Goal: Information Seeking & Learning: Learn about a topic

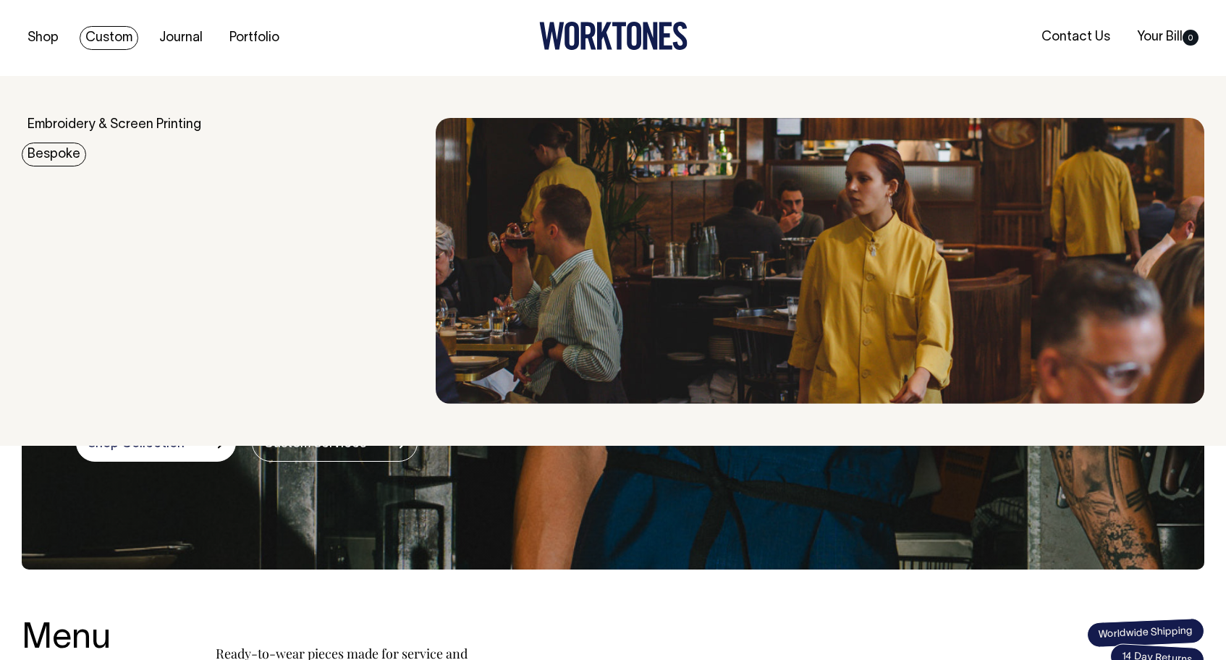
click at [62, 152] on link "Bespoke" at bounding box center [54, 155] width 64 height 24
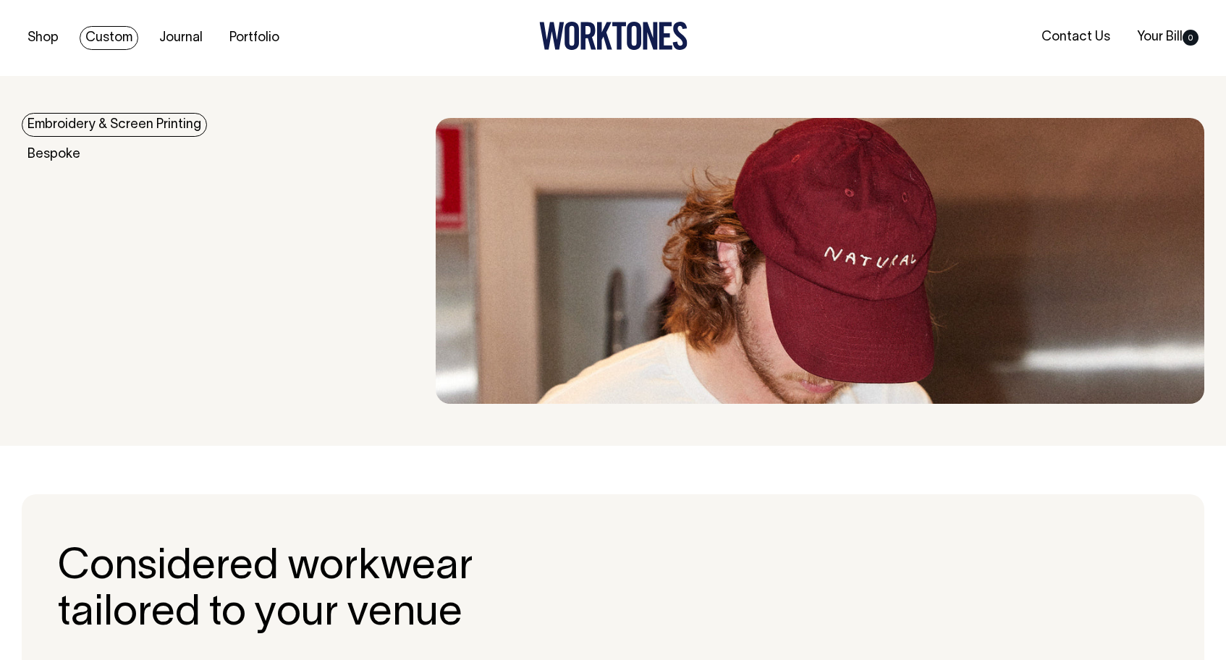
click at [87, 119] on link "Embroidery & Screen Printing" at bounding box center [114, 125] width 185 height 24
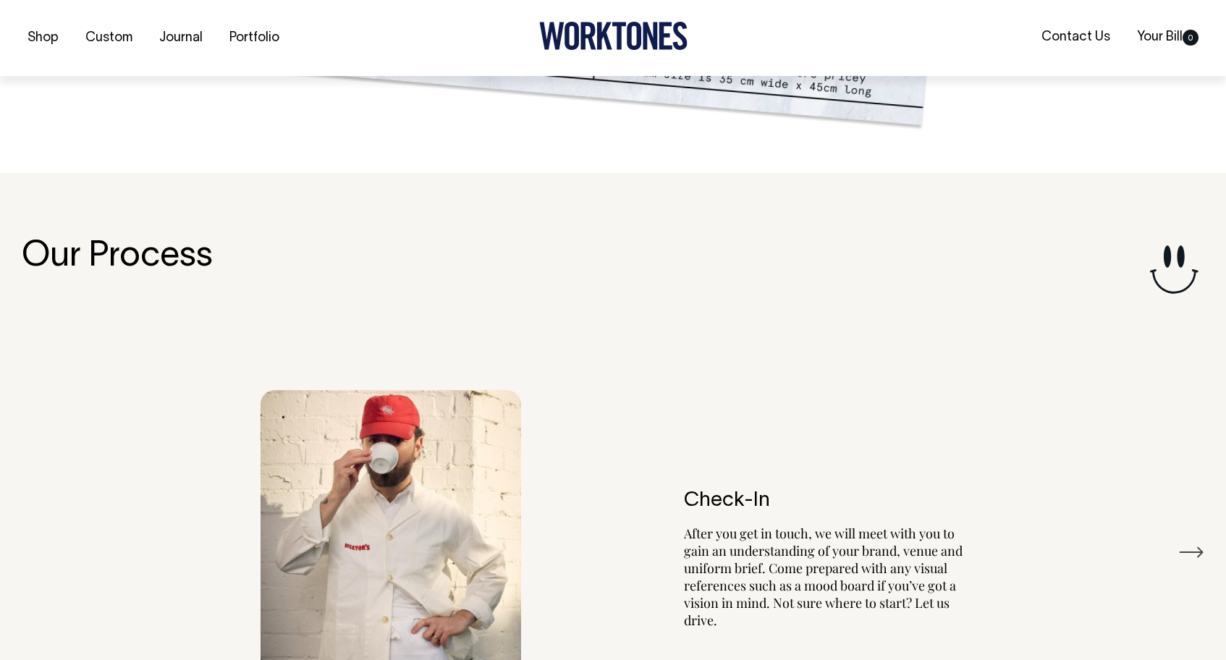
scroll to position [1575, 0]
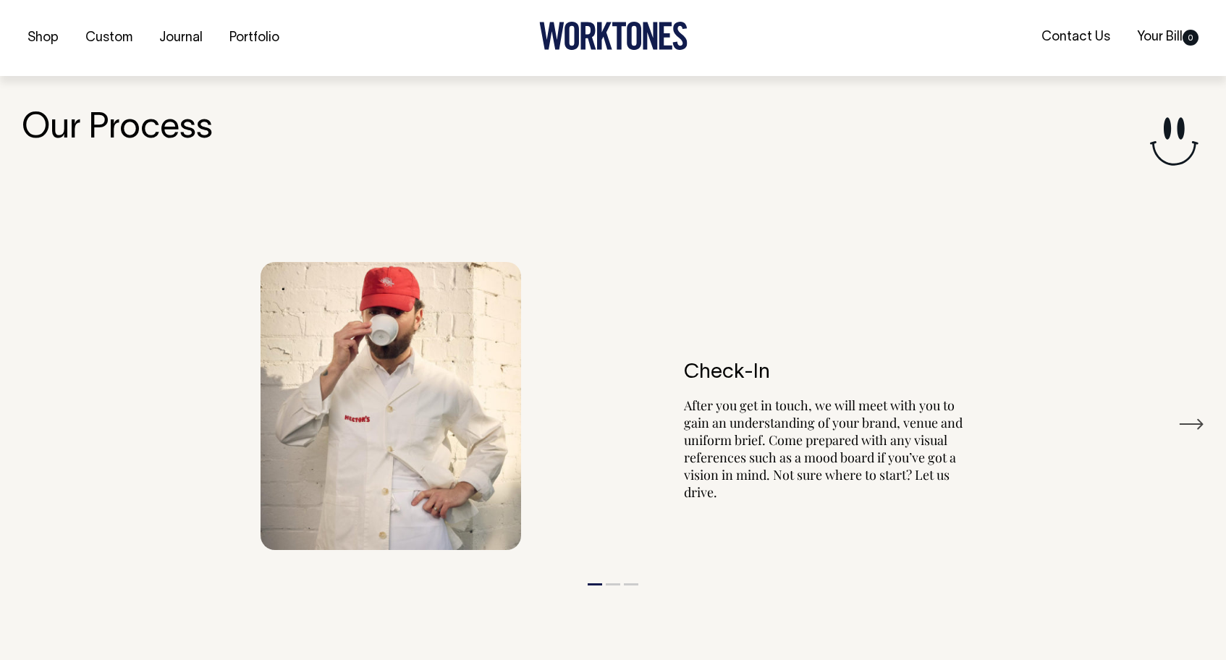
click at [1189, 417] on button "Next" at bounding box center [1191, 424] width 26 height 22
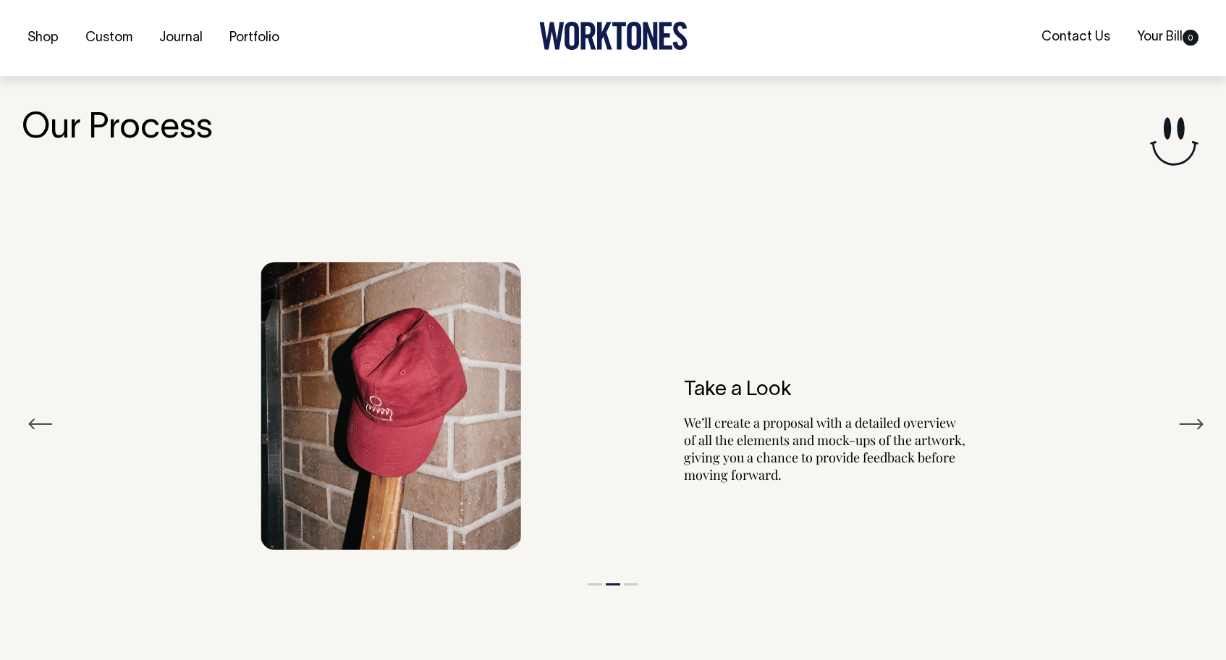
click at [1189, 417] on button "Next" at bounding box center [1191, 424] width 26 height 22
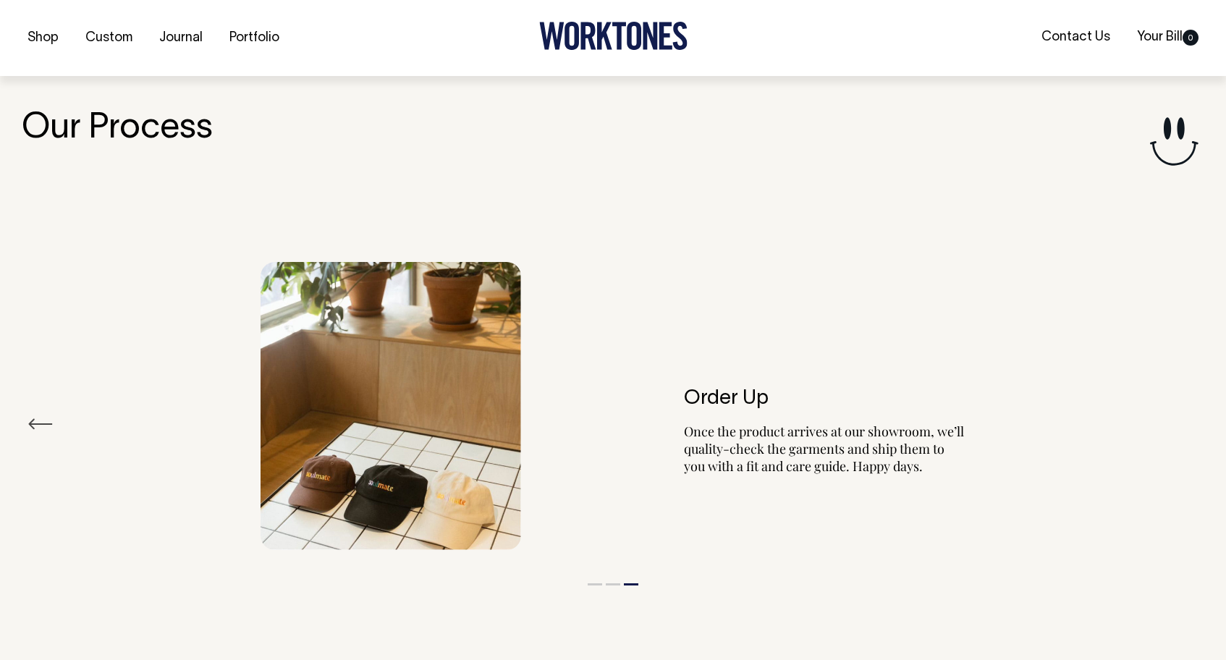
click at [1189, 417] on div "Order Up Once the product arrives at our showroom, we’ll quality-check the garm…" at bounding box center [613, 405] width 1182 height 331
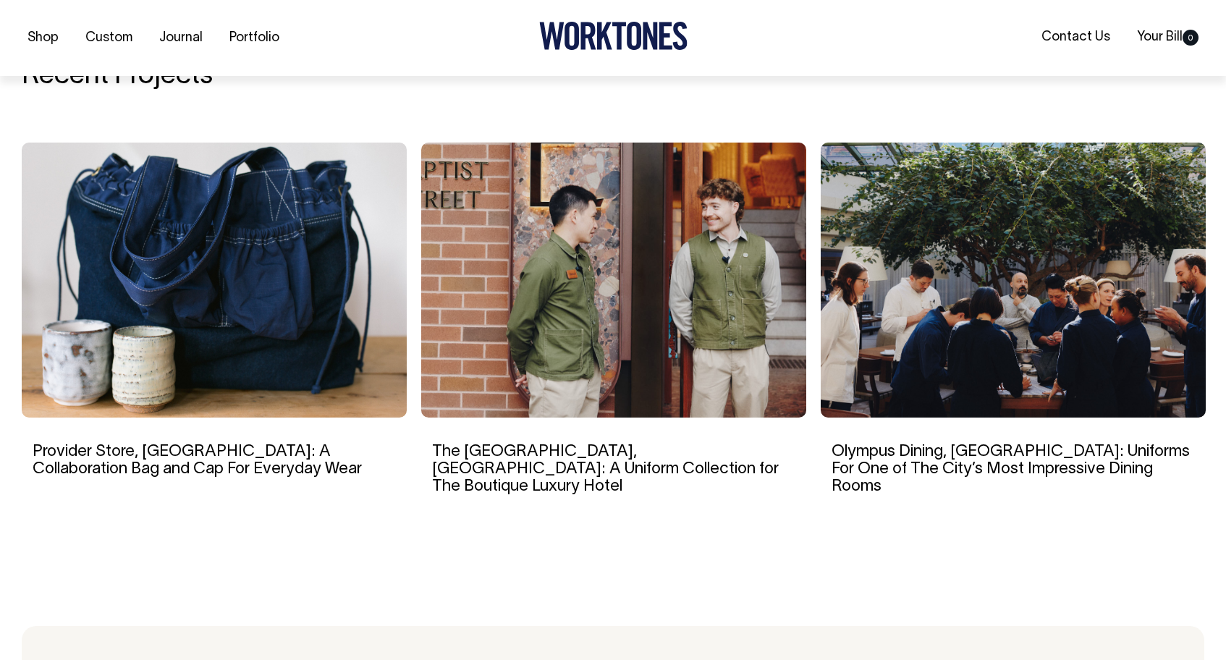
scroll to position [2428, 0]
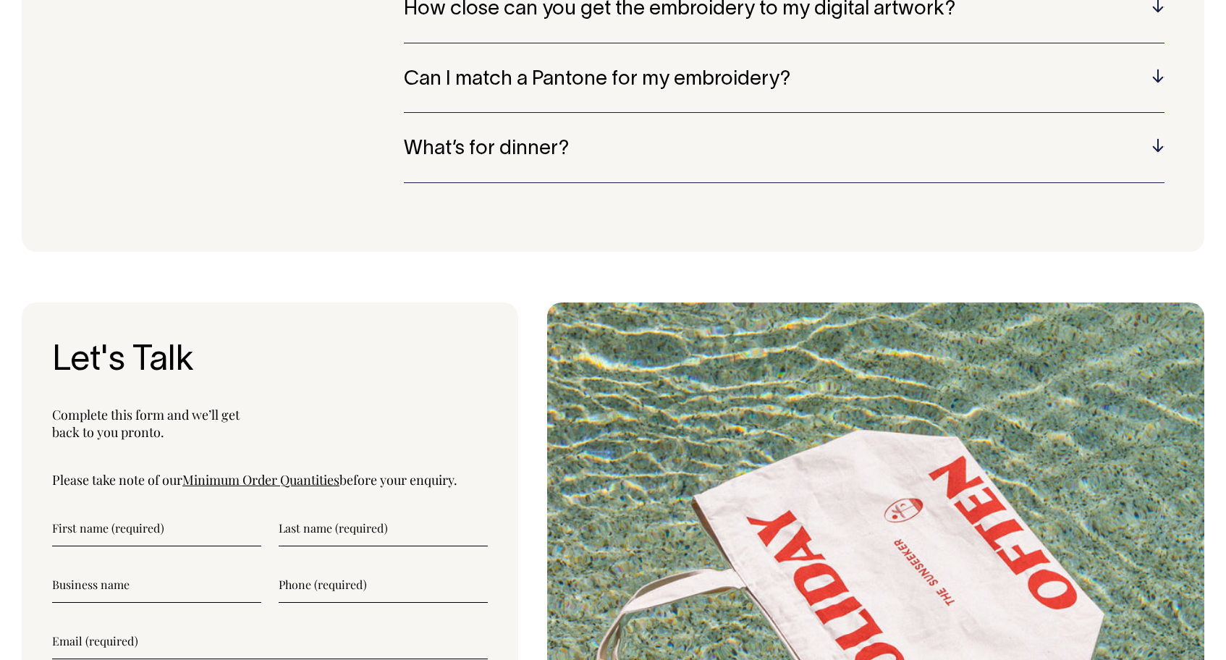
click at [939, 138] on h5 "What’s for dinner?" at bounding box center [784, 149] width 761 height 22
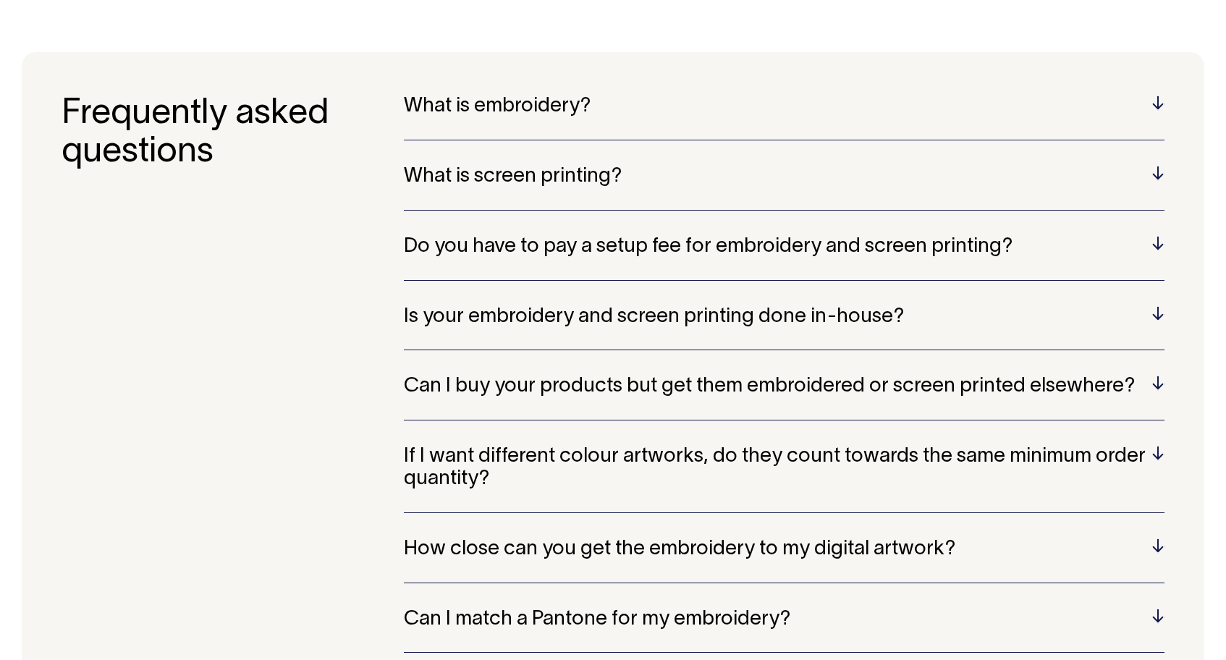
scroll to position [3000, 0]
click at [818, 167] on h5 "What is screen printing?" at bounding box center [784, 178] width 761 height 22
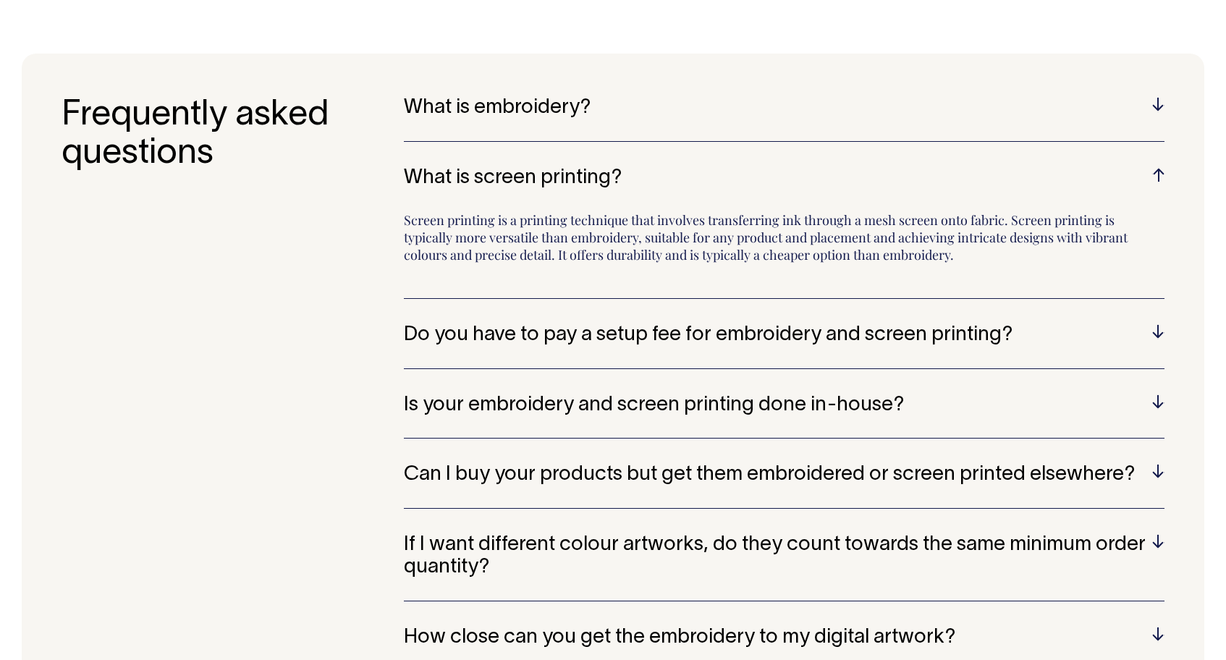
click at [777, 464] on h5 "Can I buy your products but get them embroidered or screen printed elsewhere?" at bounding box center [784, 475] width 761 height 22
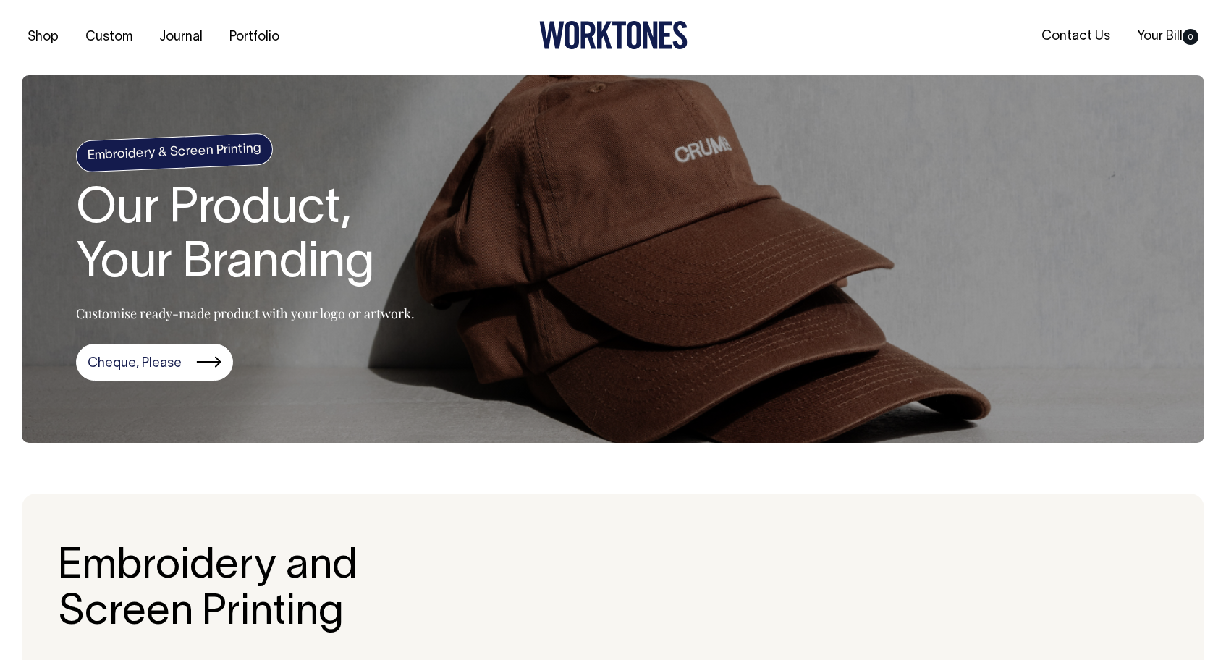
scroll to position [0, 0]
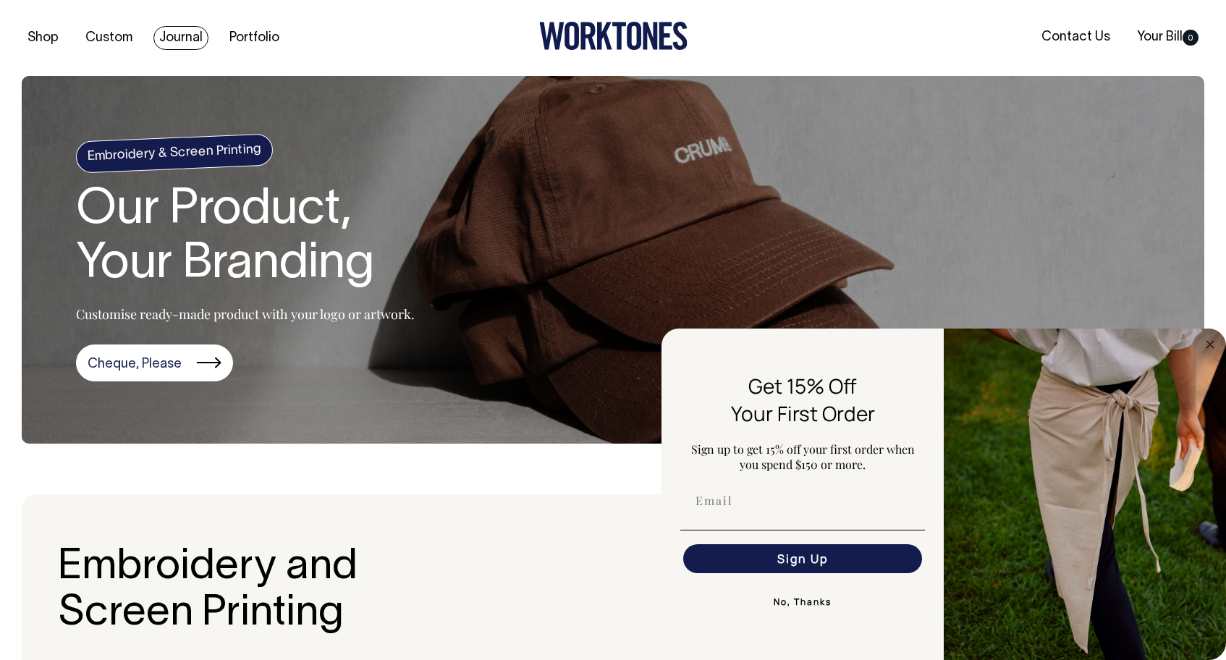
click at [174, 35] on link "Journal" at bounding box center [180, 38] width 55 height 24
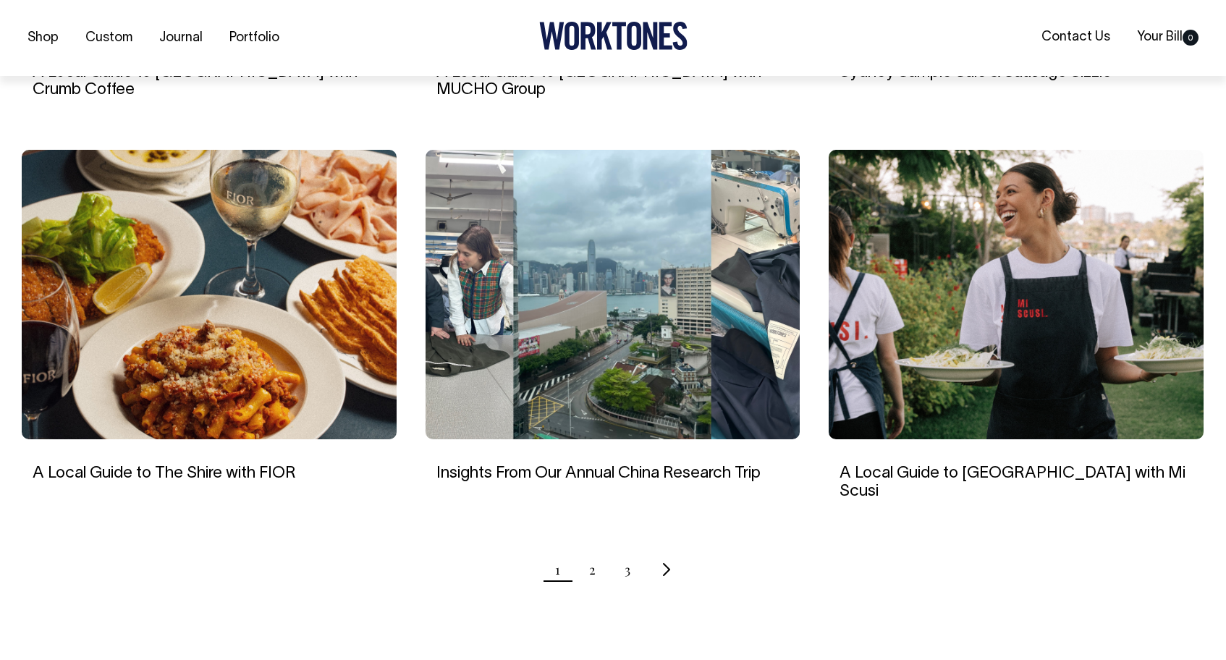
scroll to position [1267, 0]
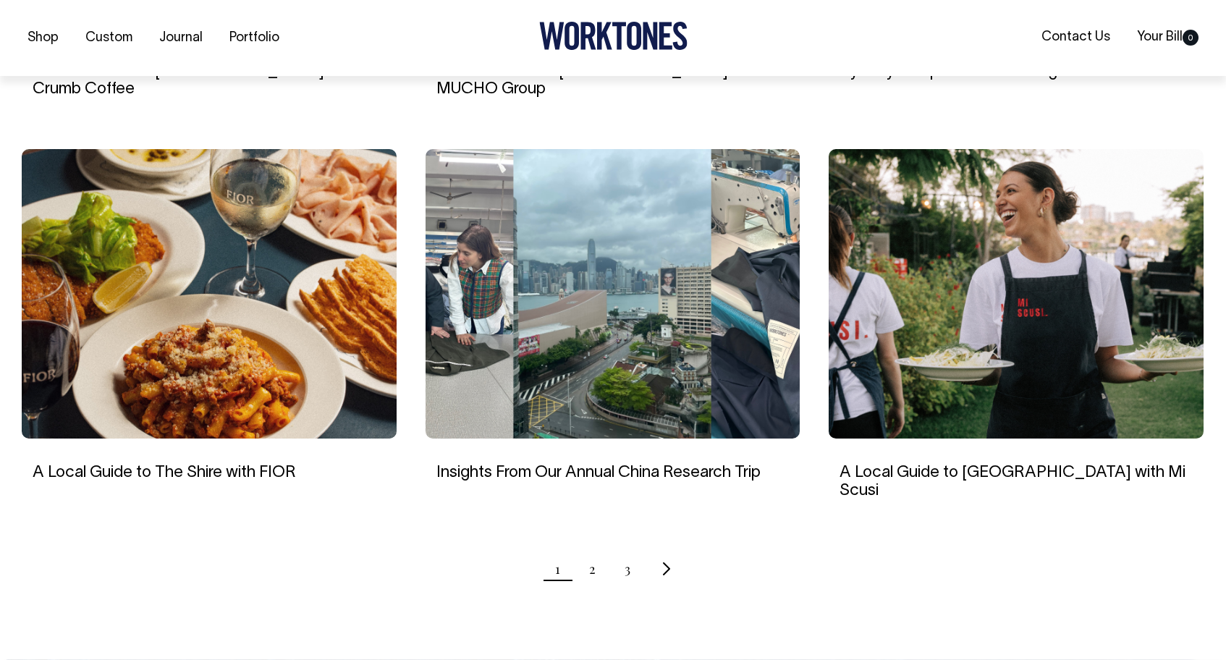
click at [671, 551] on ul "1 2 3" at bounding box center [613, 569] width 1182 height 36
click at [666, 561] on icon "Next page" at bounding box center [666, 568] width 9 height 15
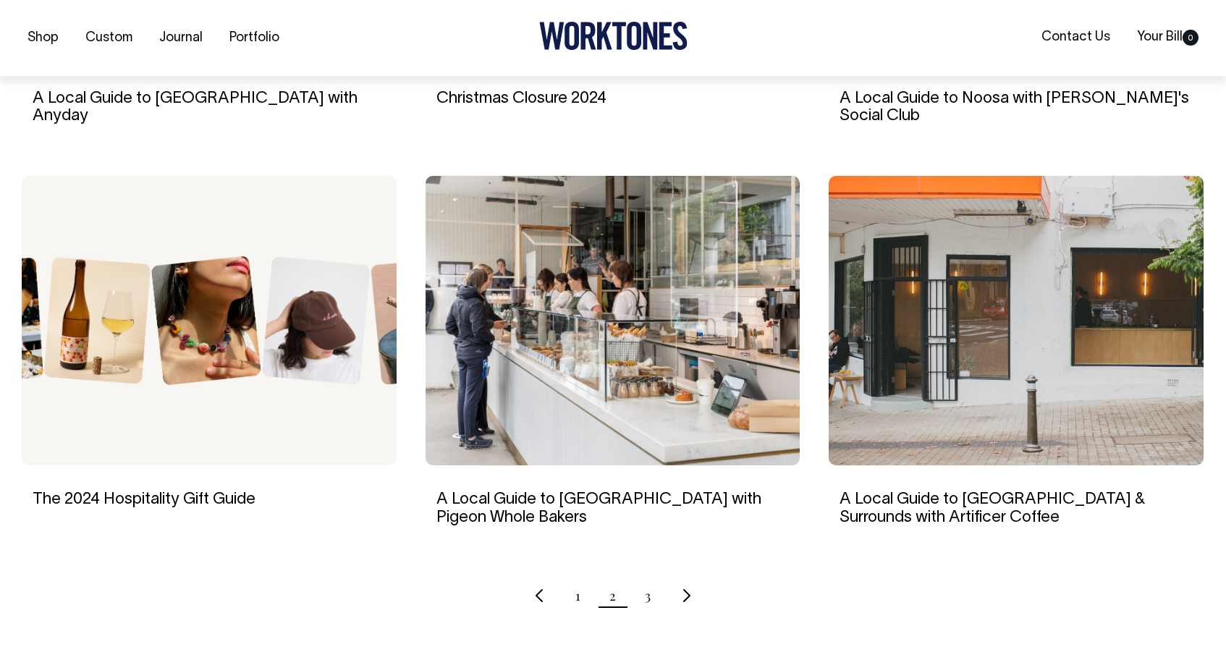
scroll to position [1241, 0]
click at [690, 587] on icon "Next page" at bounding box center [686, 594] width 9 height 15
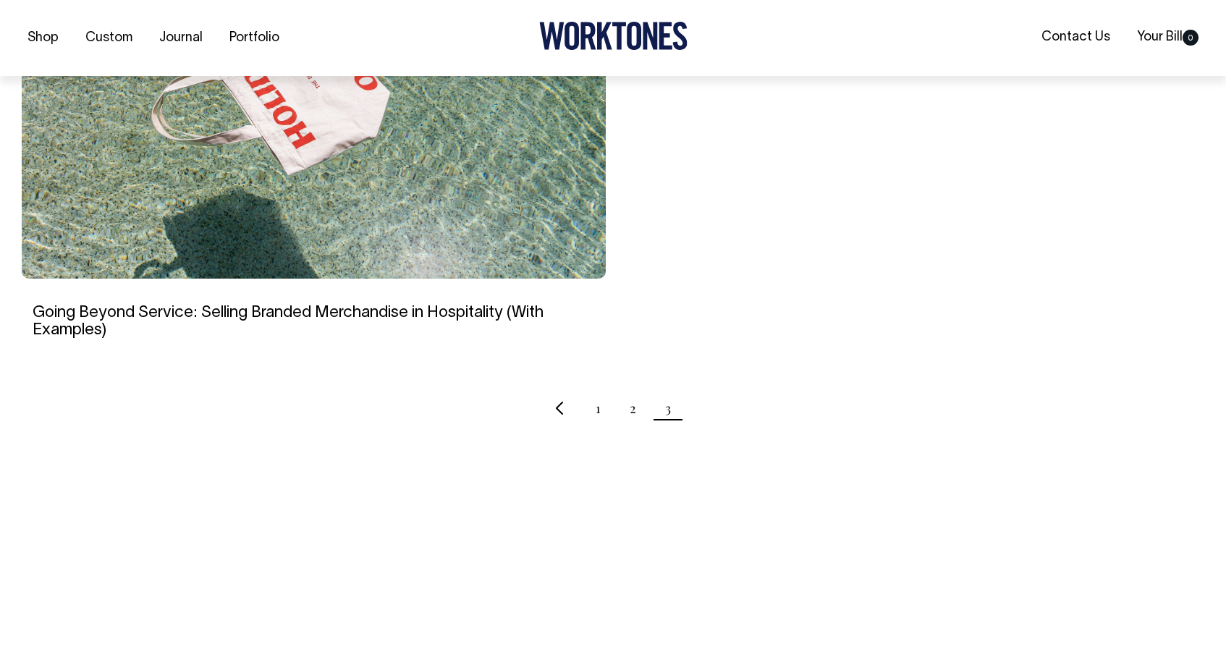
scroll to position [643, 0]
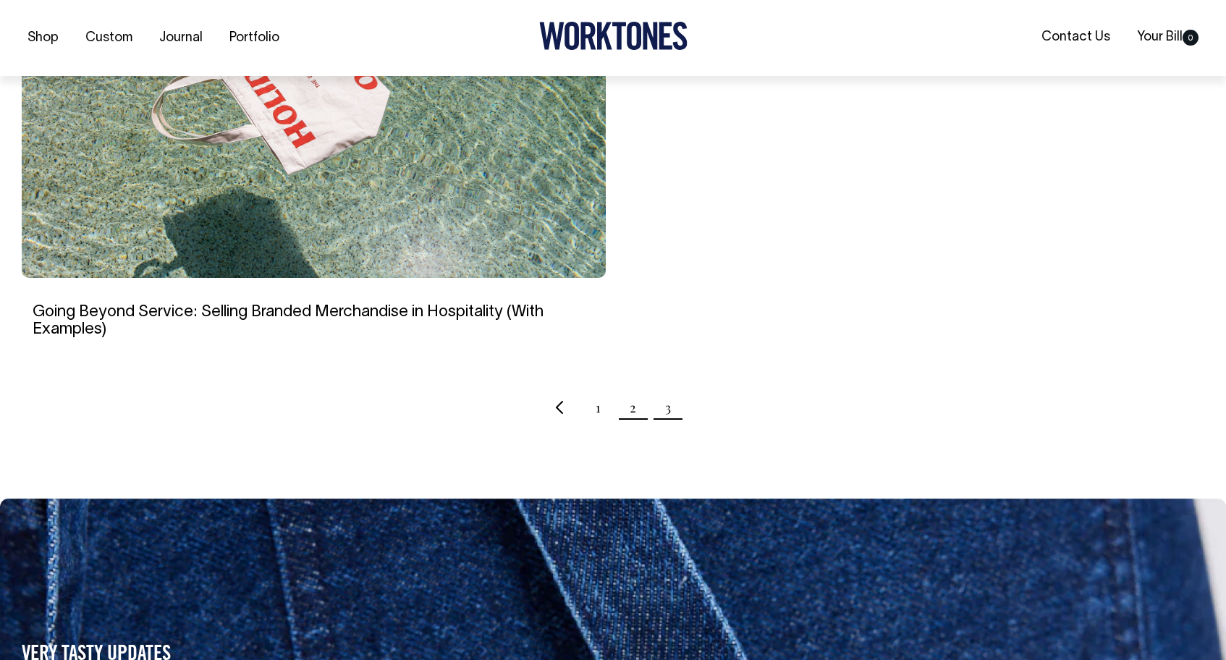
click at [633, 412] on link "2" at bounding box center [633, 407] width 7 height 36
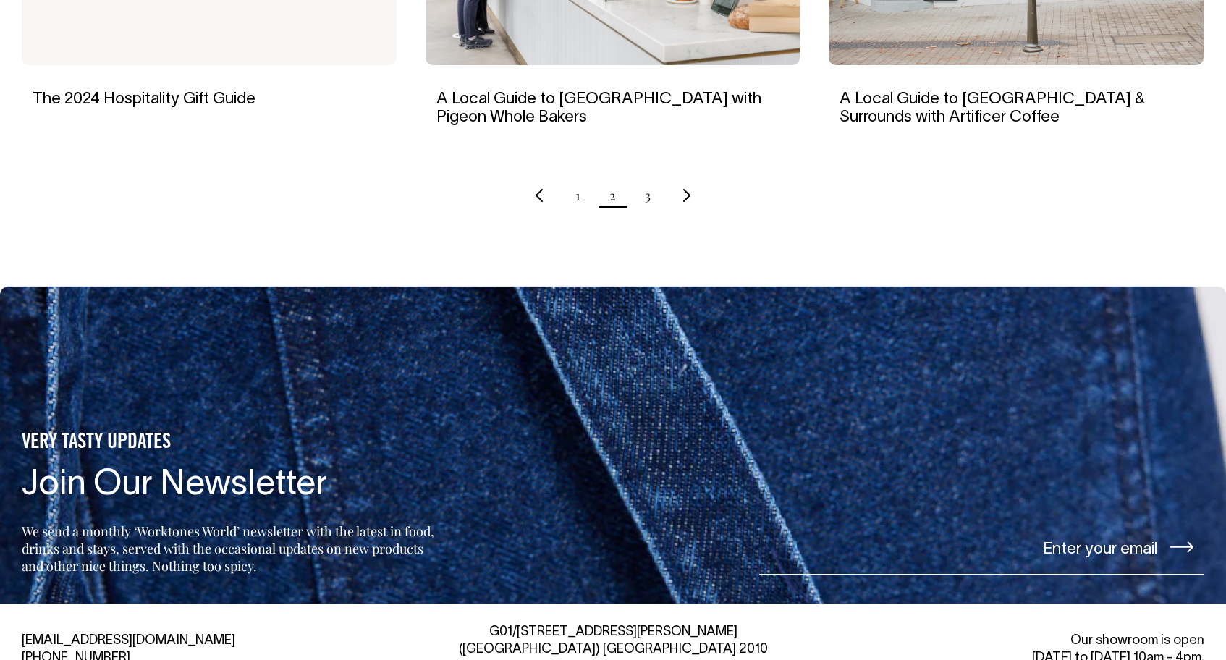
scroll to position [1640, 0]
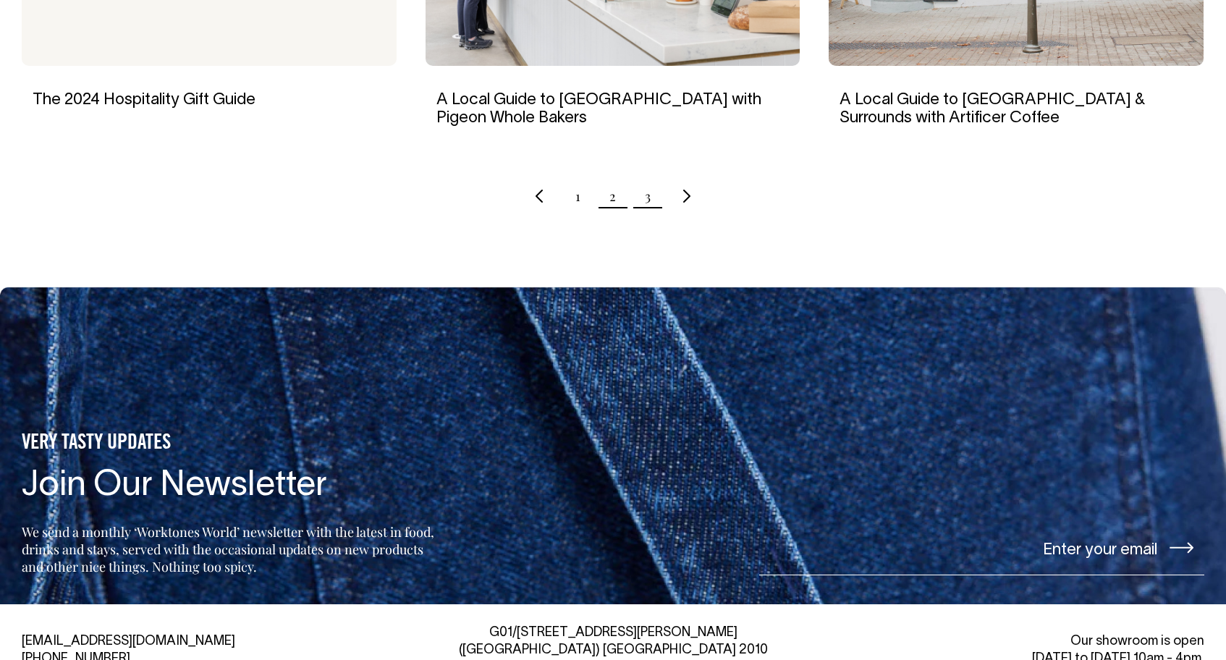
click at [647, 181] on link "3" at bounding box center [648, 196] width 6 height 36
